Goal: Obtain resource: Download file/media

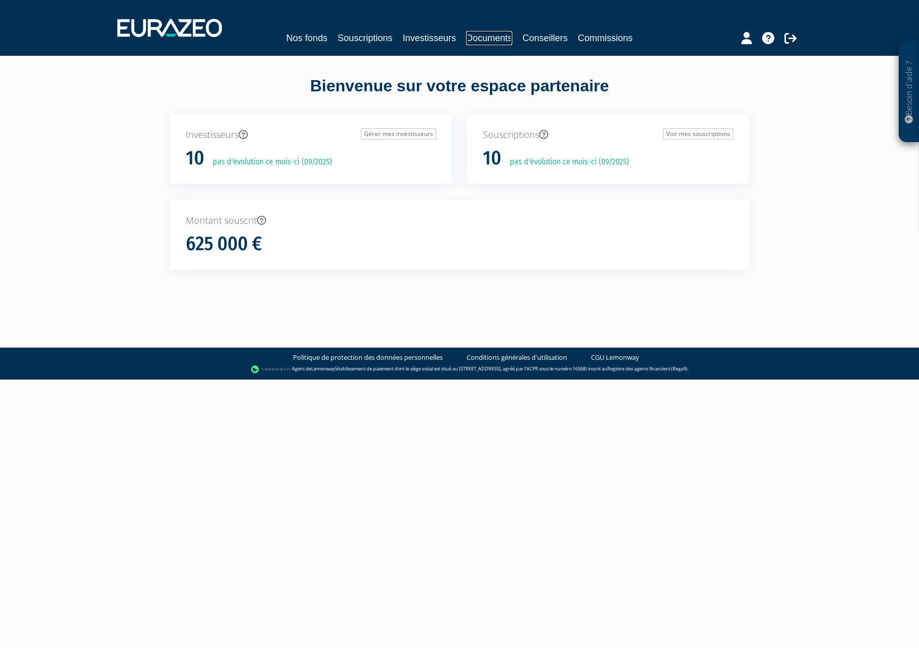
click at [480, 40] on link "Documents" at bounding box center [489, 38] width 46 height 14
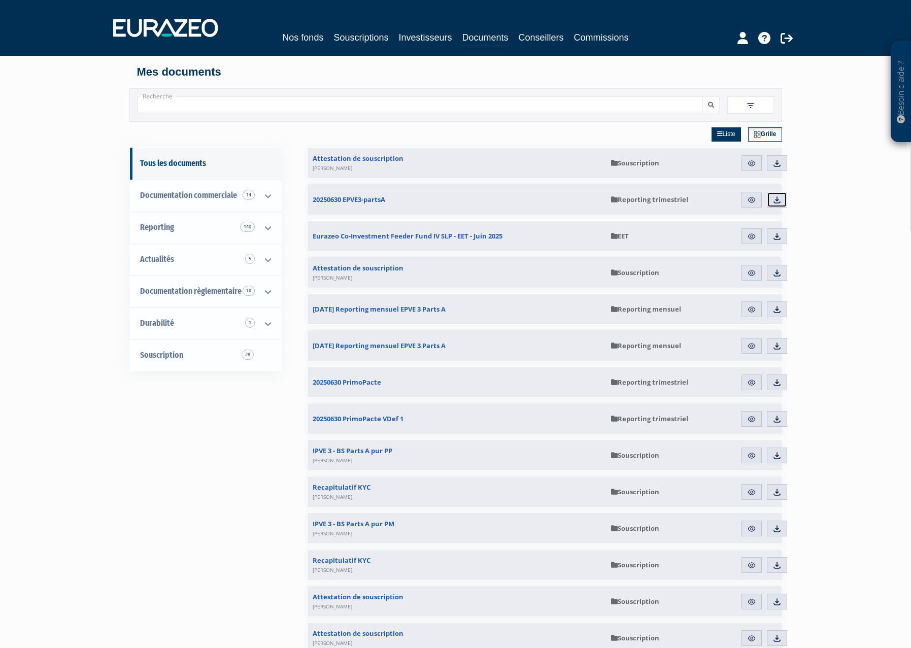
click at [778, 201] on img at bounding box center [776, 199] width 9 height 9
click at [353, 40] on link "Souscriptions" at bounding box center [360, 37] width 55 height 14
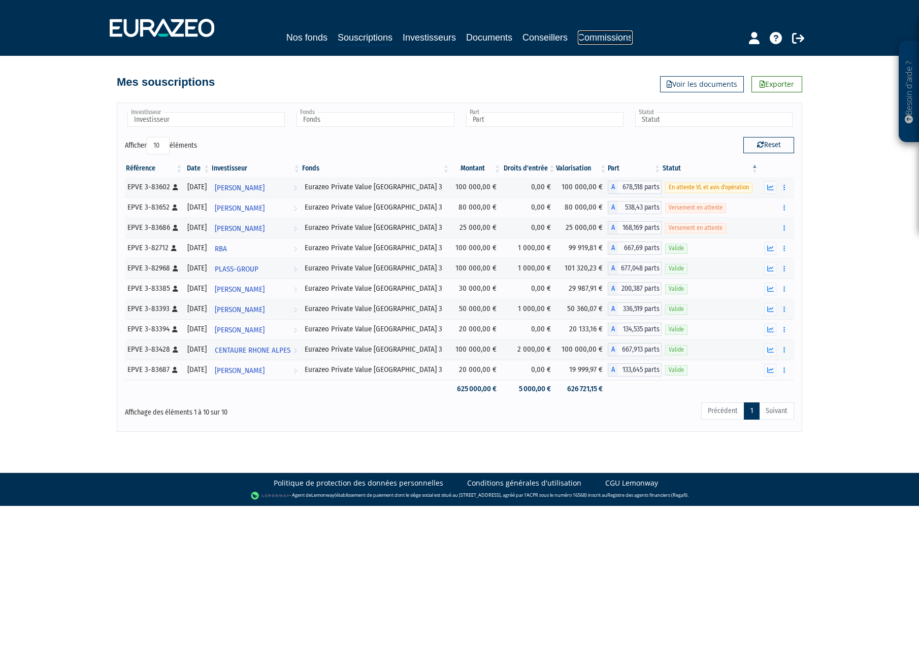
click at [590, 41] on link "Commissions" at bounding box center [605, 37] width 55 height 14
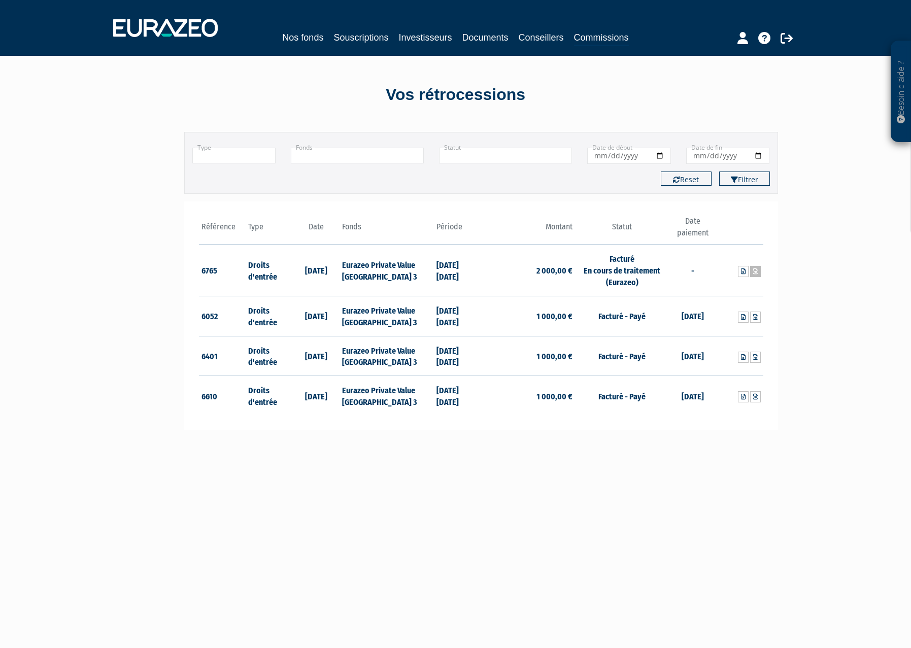
click at [758, 272] on link at bounding box center [755, 271] width 11 height 11
click at [774, 92] on div "Besoin d'aide ? × J'ai besoin d'aide Si vous avez une question à propos du fonc…" at bounding box center [455, 385] width 911 height 770
